Goal: Task Accomplishment & Management: Use online tool/utility

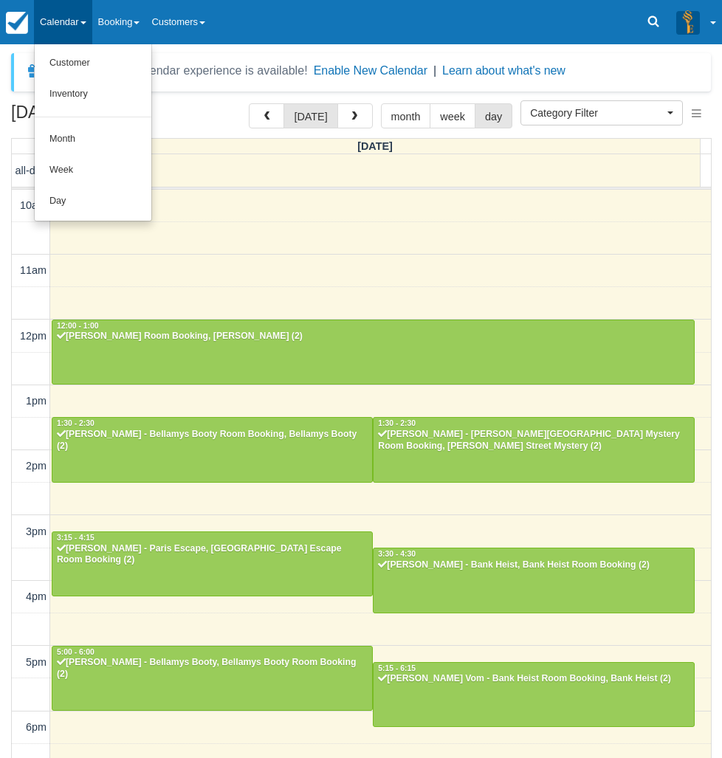
select select
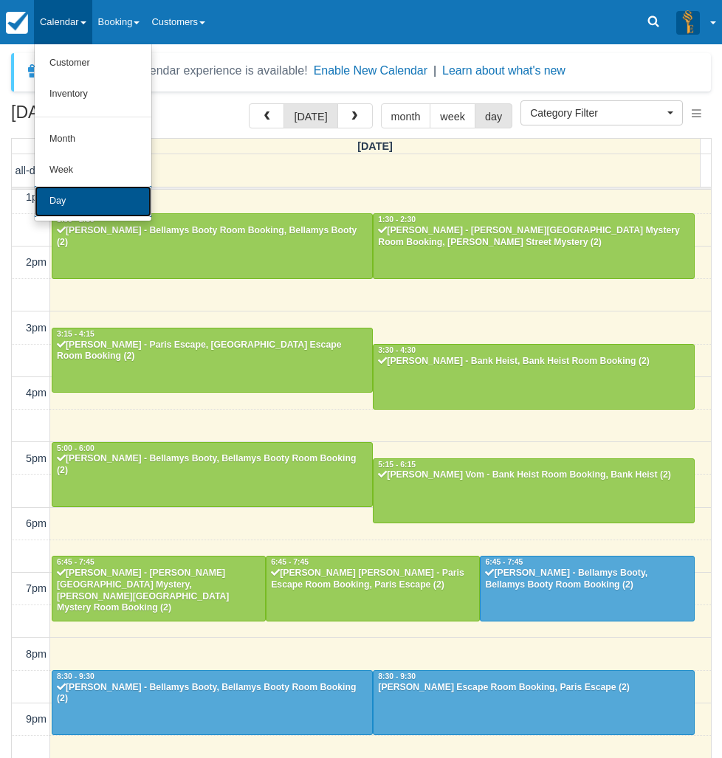
click at [100, 193] on link "Day" at bounding box center [93, 201] width 117 height 31
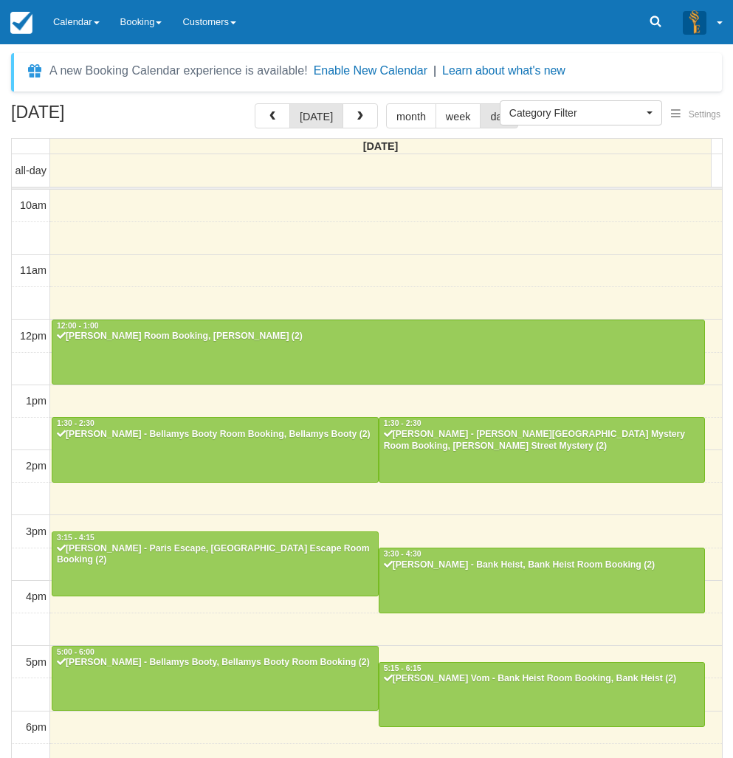
select select
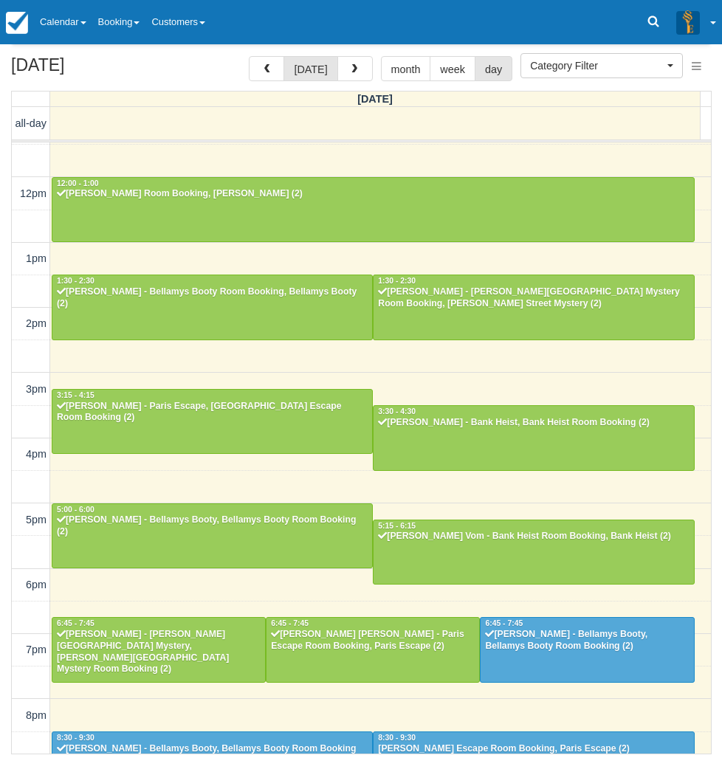
scroll to position [203, 0]
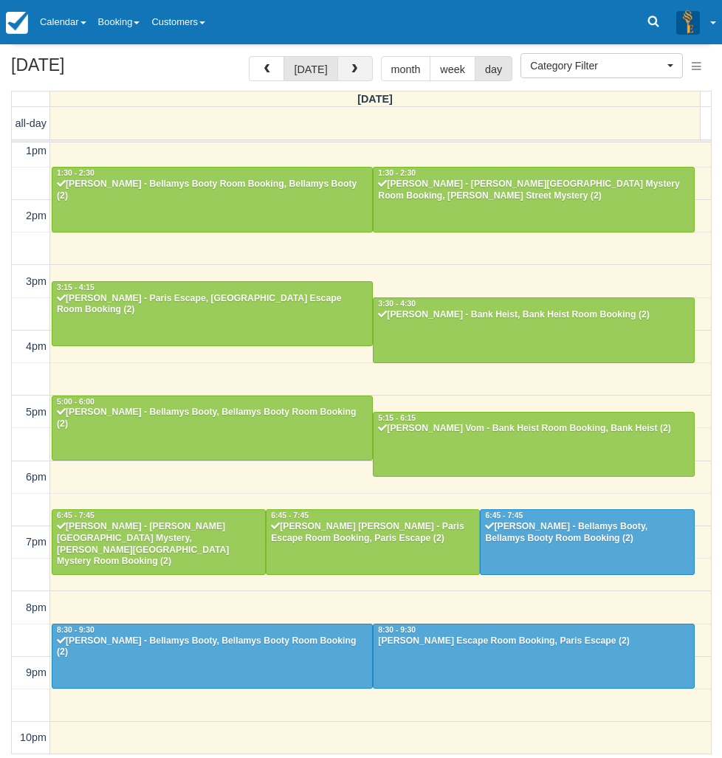
click at [355, 73] on span "button" at bounding box center [354, 69] width 10 height 10
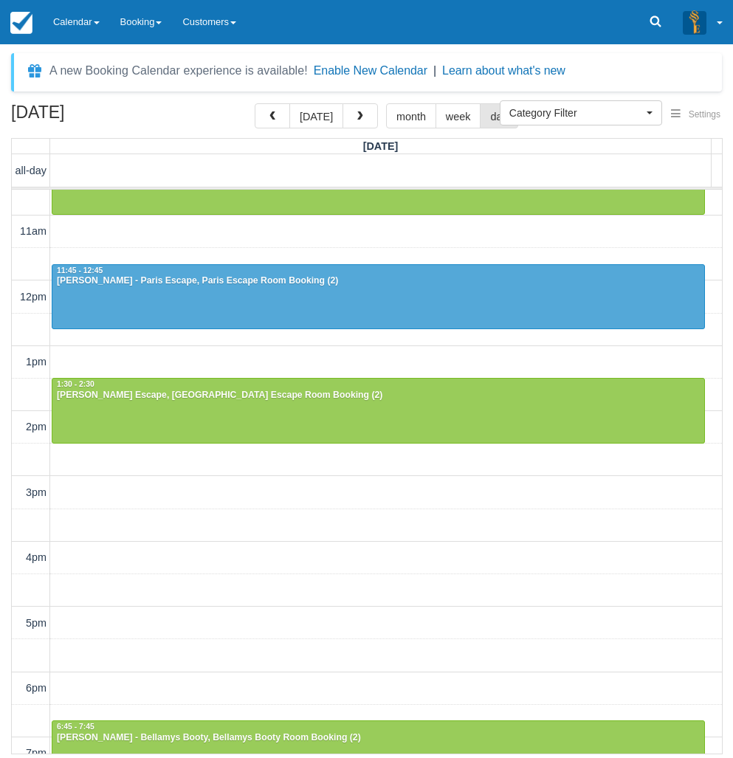
scroll to position [74, 0]
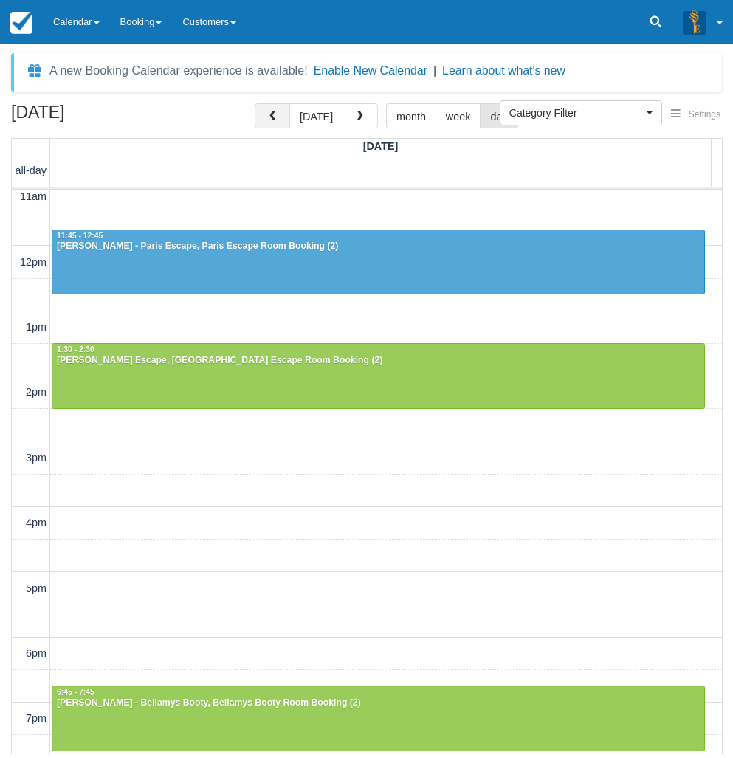
click at [274, 117] on span "button" at bounding box center [272, 116] width 10 height 10
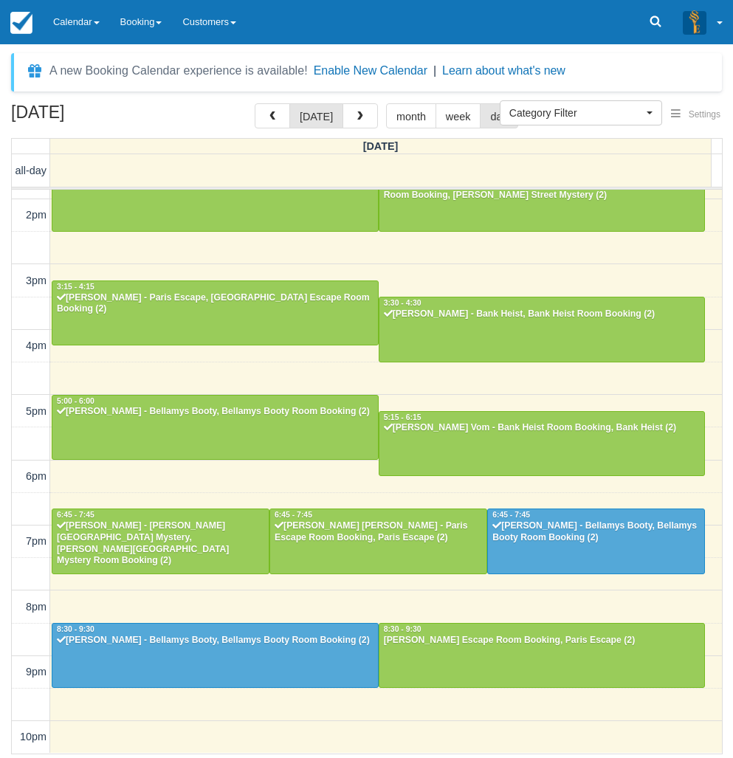
scroll to position [250, 0]
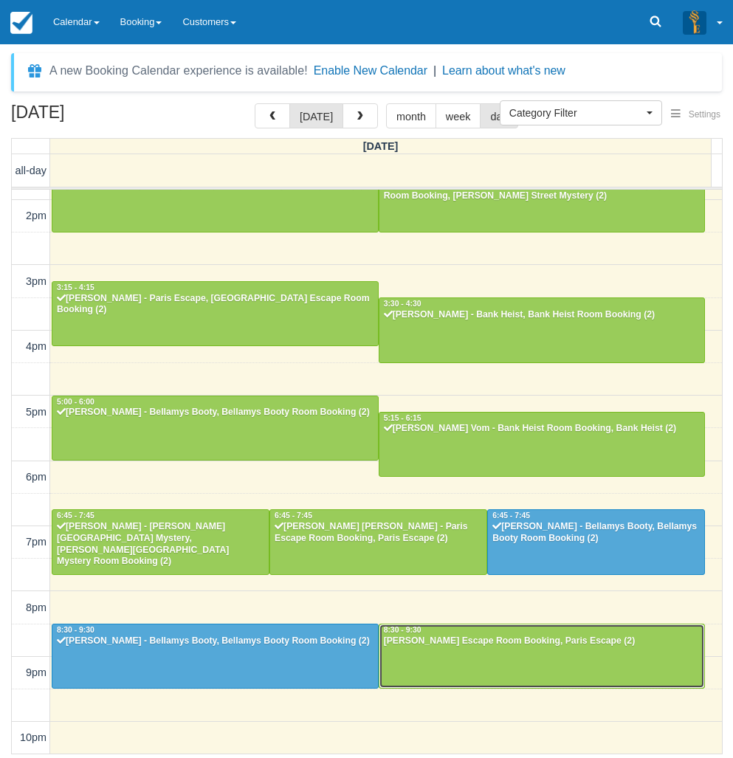
click at [420, 669] on div at bounding box center [542, 655] width 326 height 63
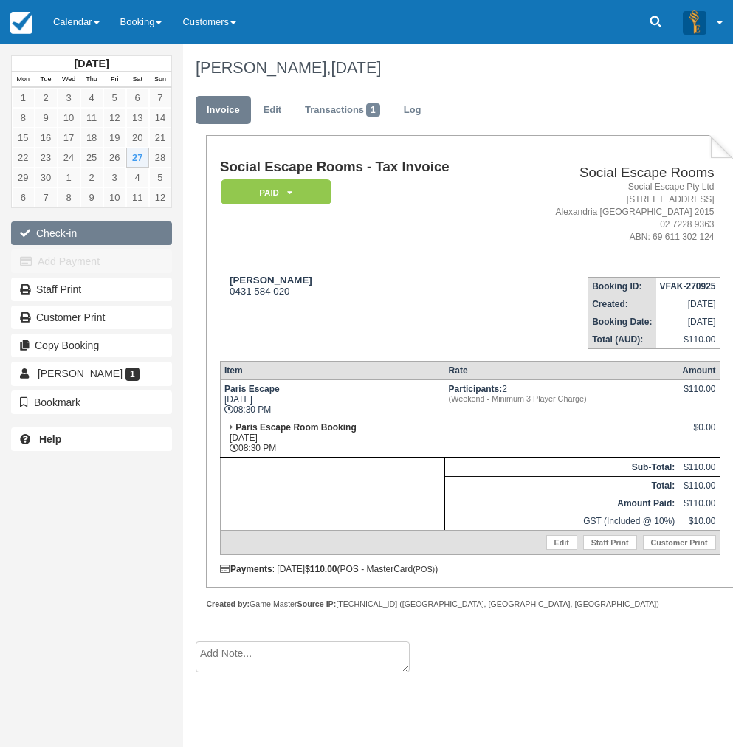
click at [66, 233] on button "Check-in" at bounding box center [91, 233] width 161 height 24
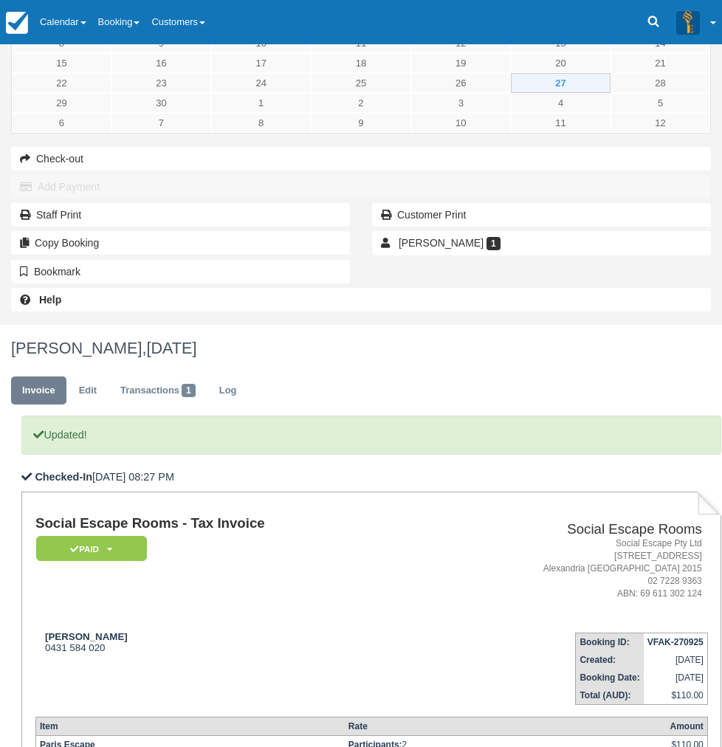
scroll to position [79, 0]
